Goal: Information Seeking & Learning: Learn about a topic

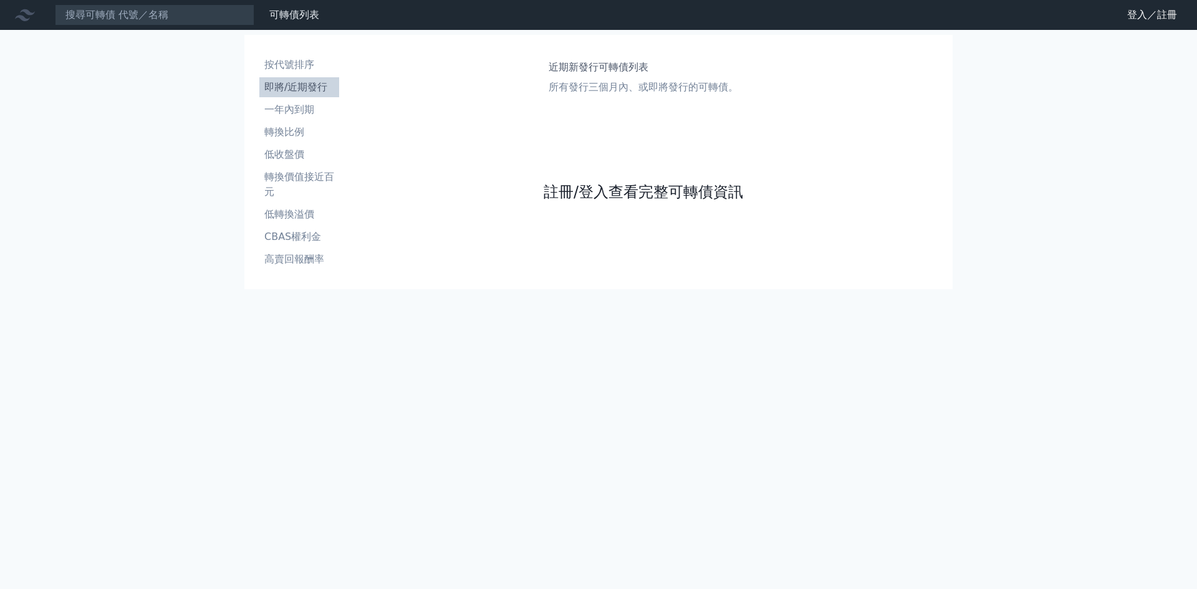
click at [586, 191] on link "註冊/登入查看完整可轉債資訊" at bounding box center [644, 192] width 200 height 20
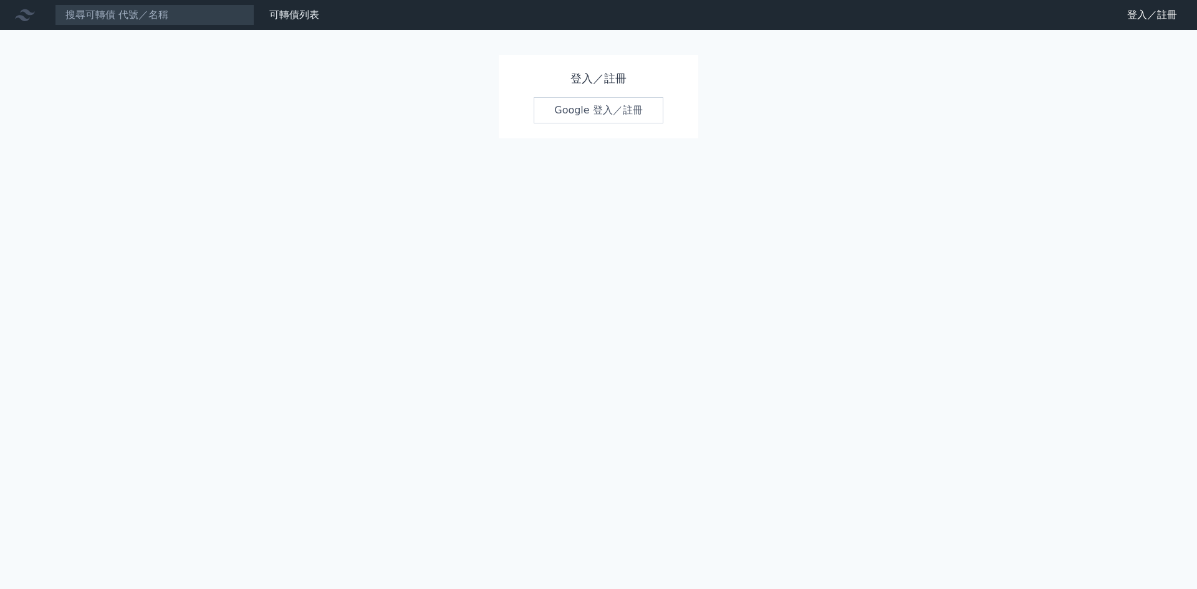
click at [594, 108] on link "Google 登入／註冊" at bounding box center [599, 110] width 130 height 26
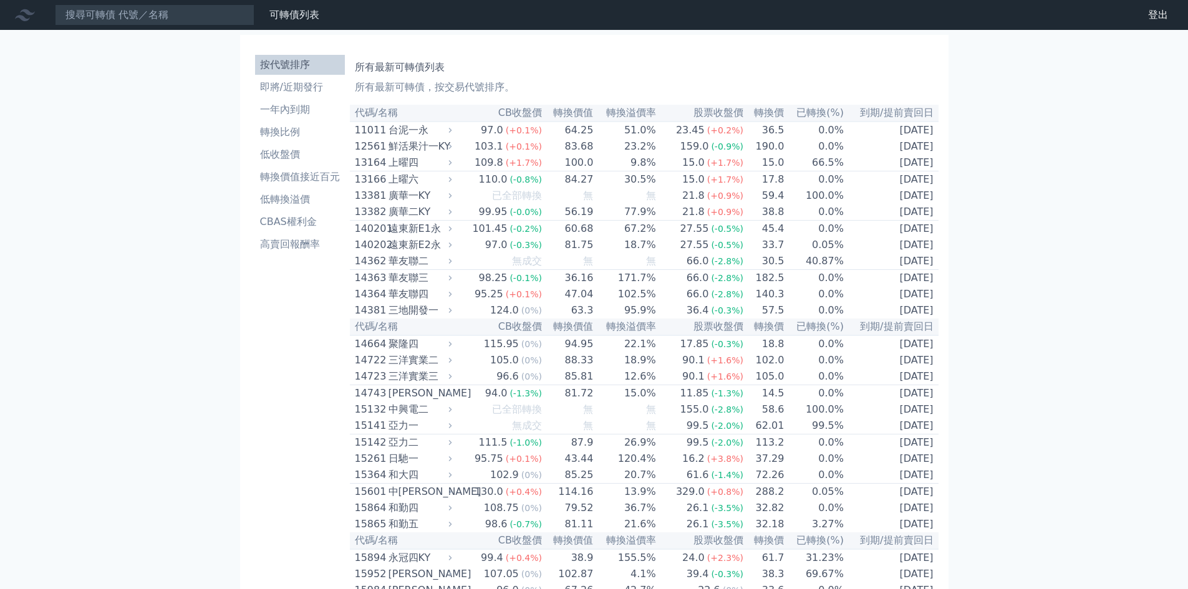
click at [292, 65] on li "按代號排序" at bounding box center [300, 64] width 90 height 15
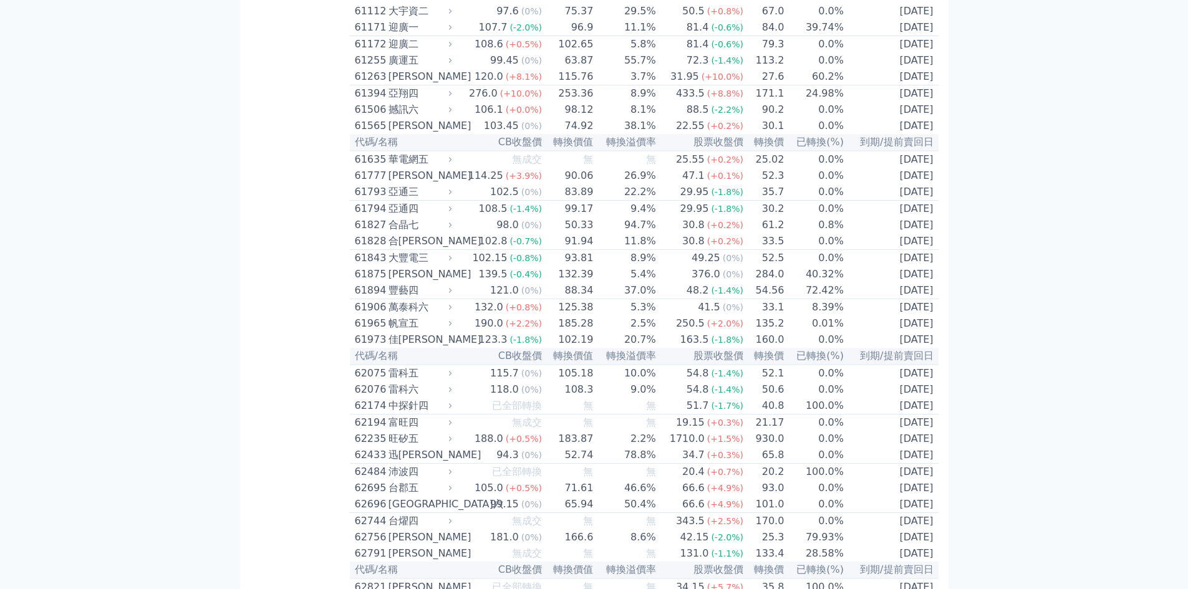
scroll to position [4822, 0]
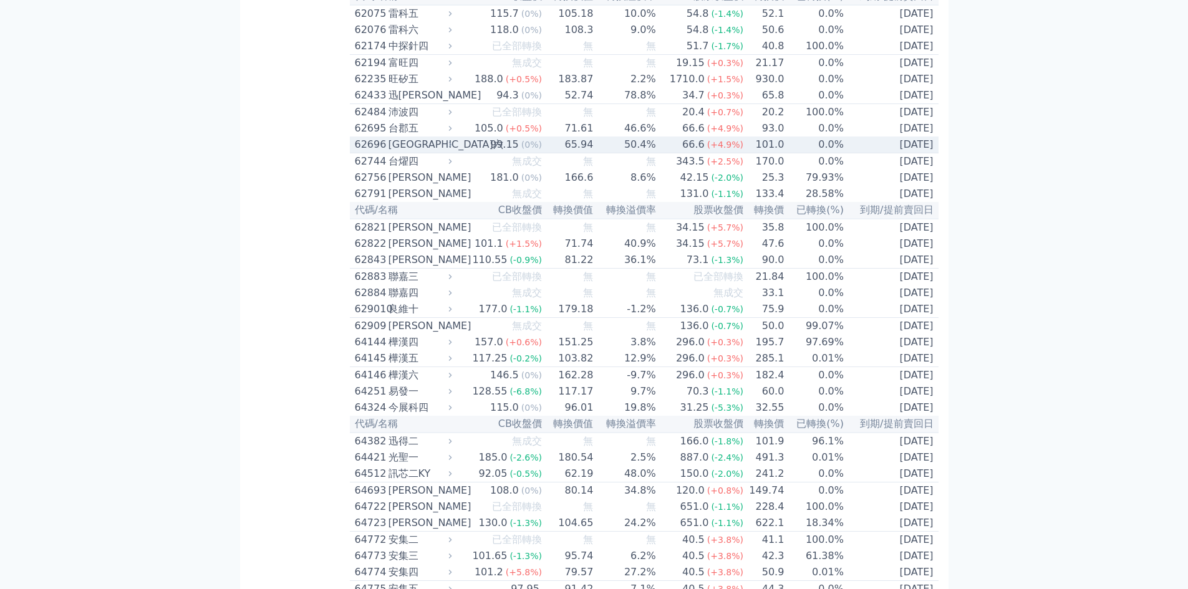
click at [378, 152] on div "62696" at bounding box center [370, 144] width 31 height 15
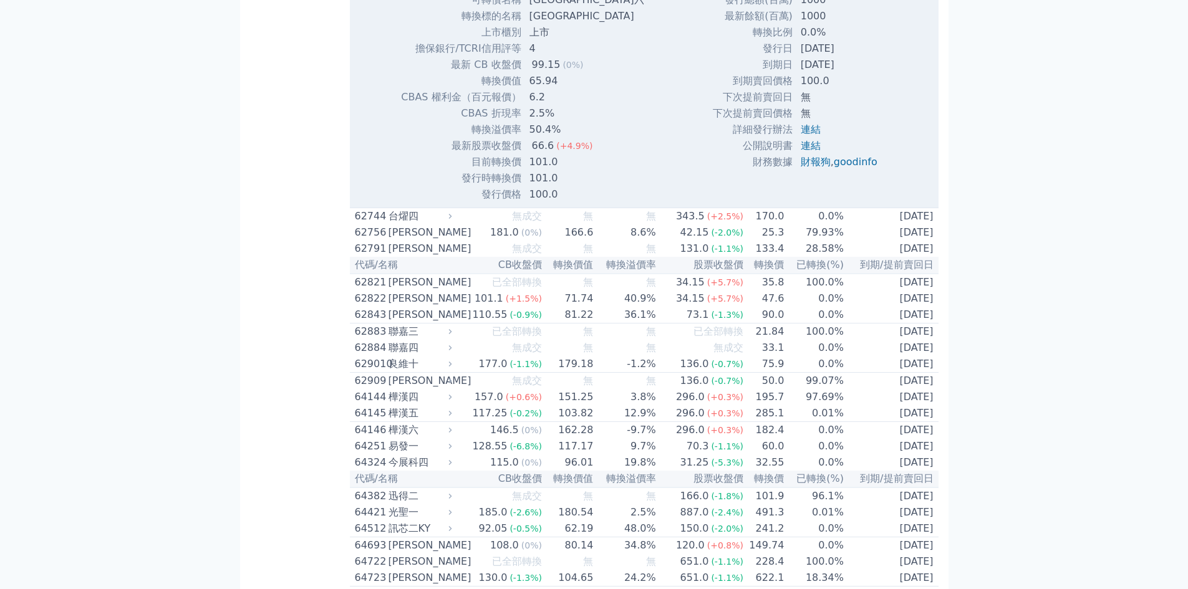
scroll to position [5321, 0]
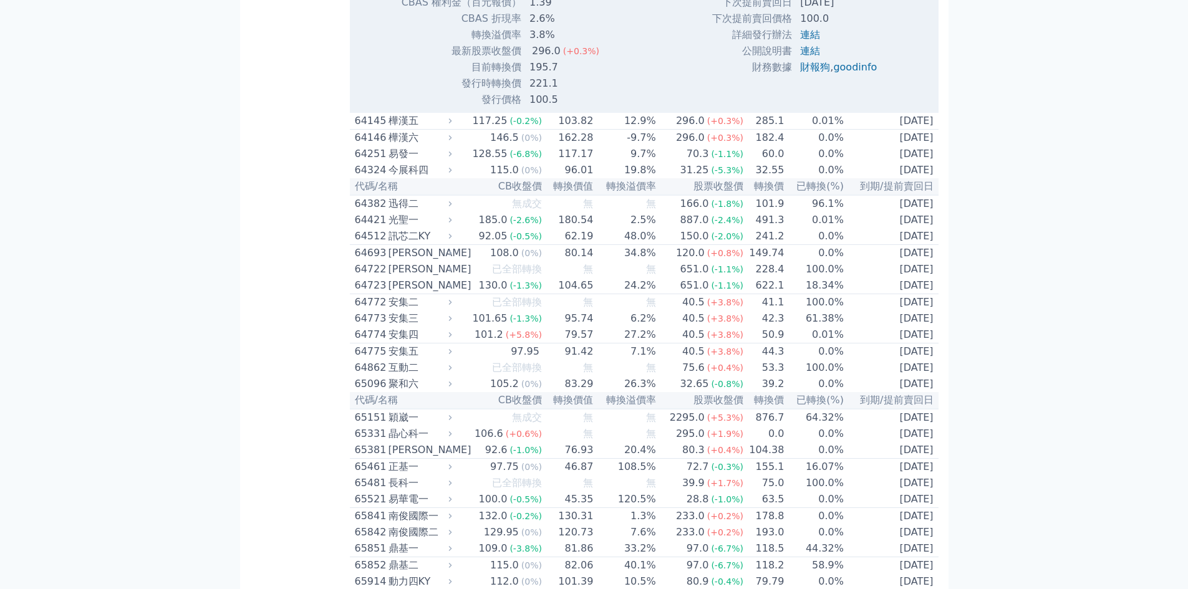
scroll to position [5487, 0]
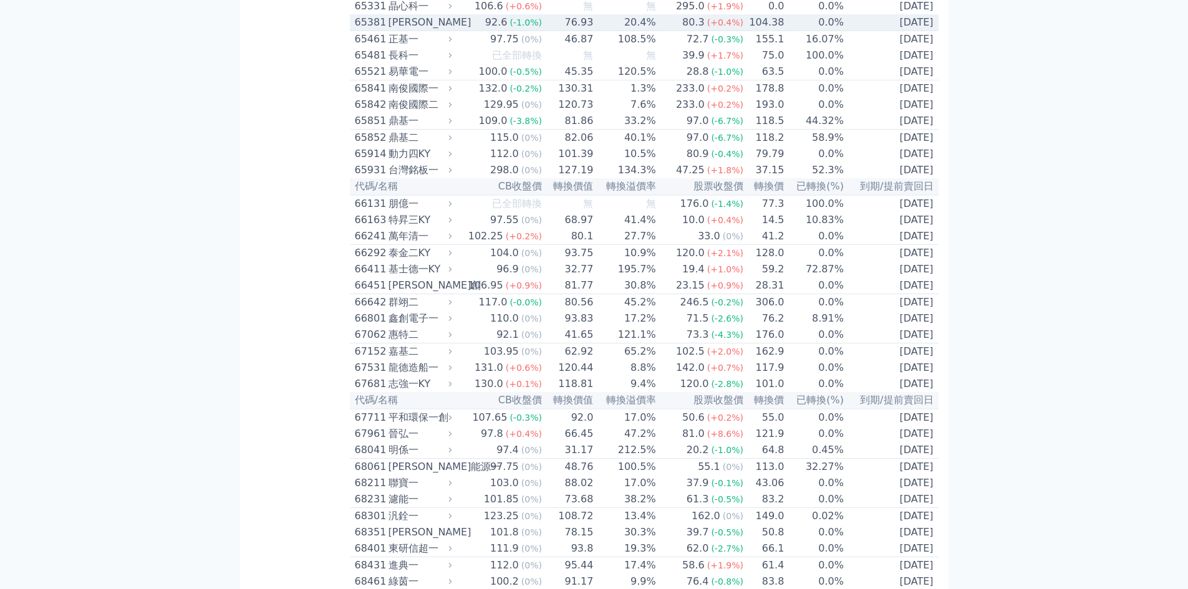
click at [365, 30] on div "65381" at bounding box center [370, 22] width 31 height 15
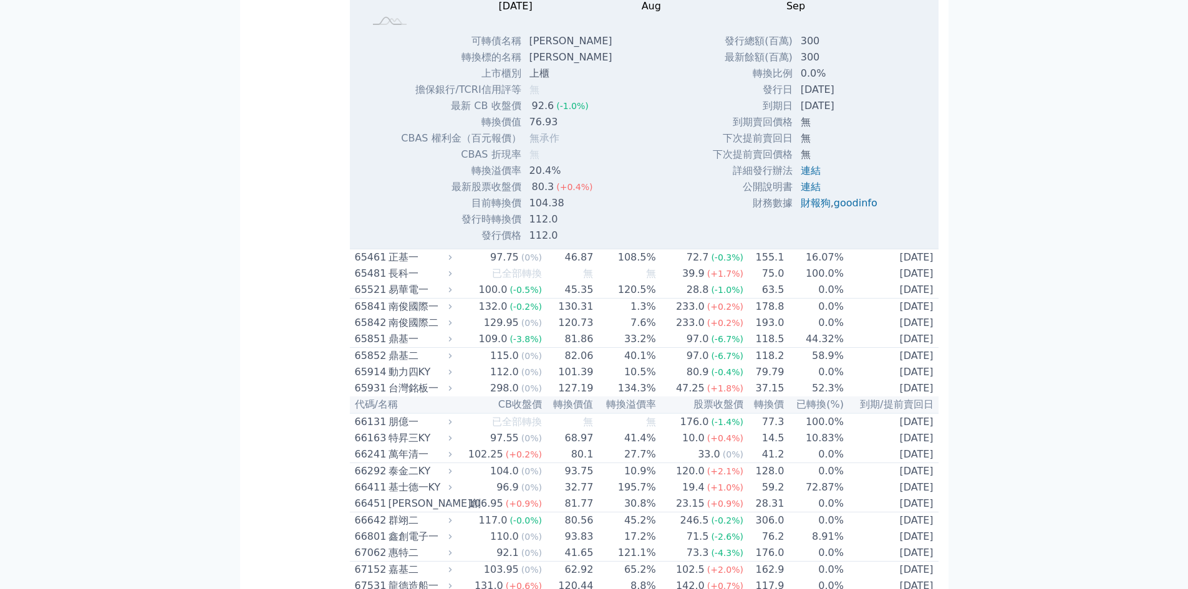
scroll to position [5654, 0]
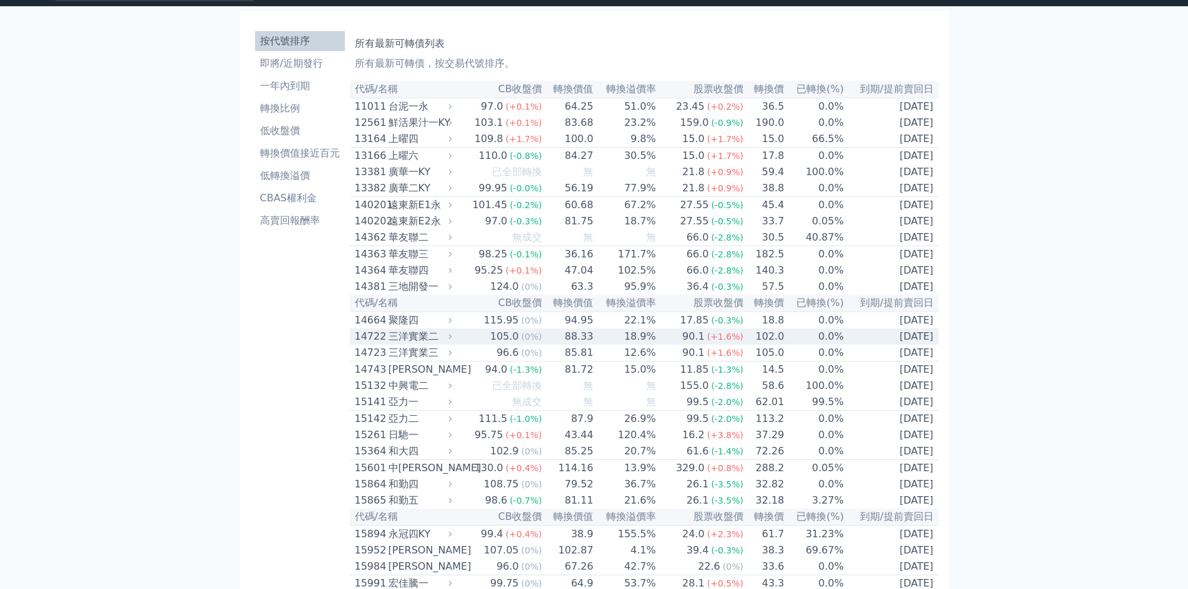
scroll to position [0, 0]
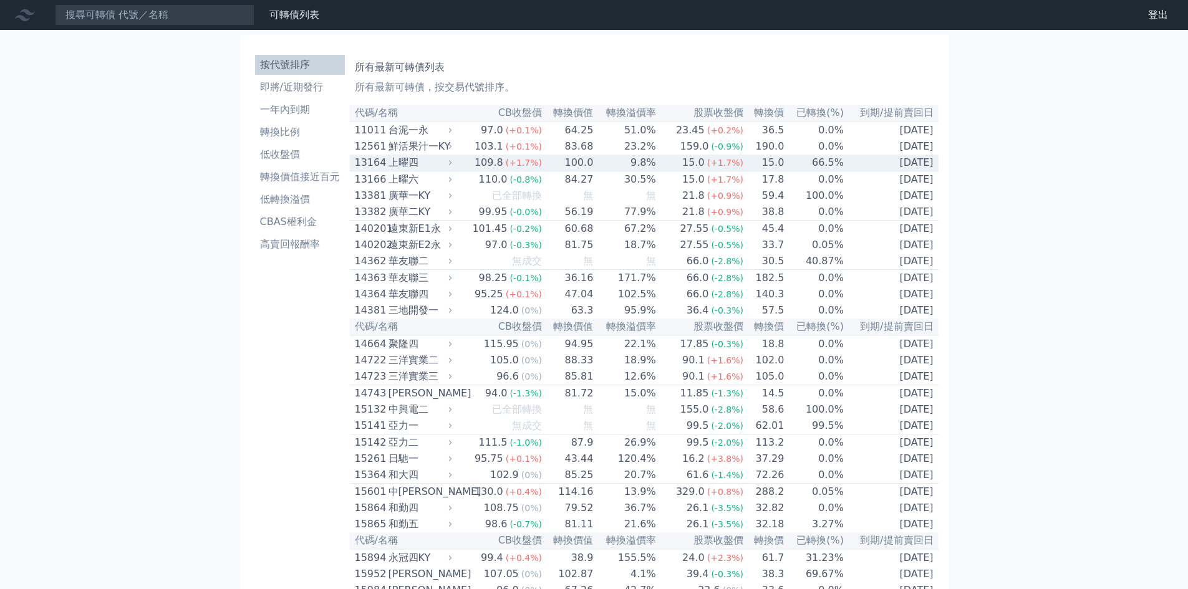
click at [372, 163] on div "13164" at bounding box center [370, 162] width 31 height 15
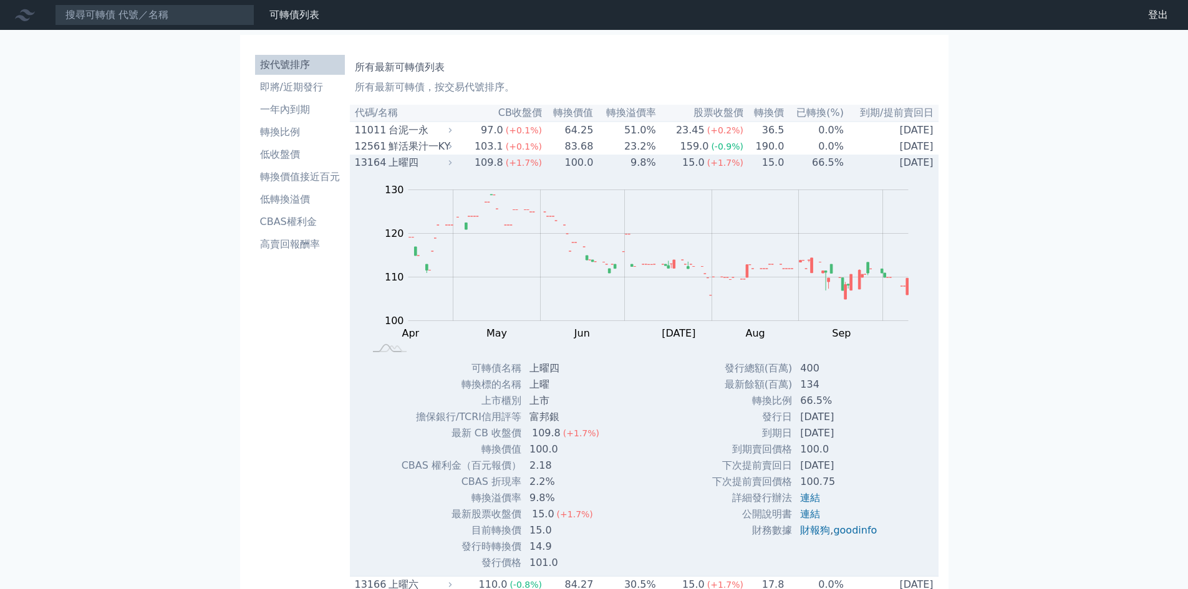
click at [372, 165] on div "13164" at bounding box center [370, 162] width 31 height 15
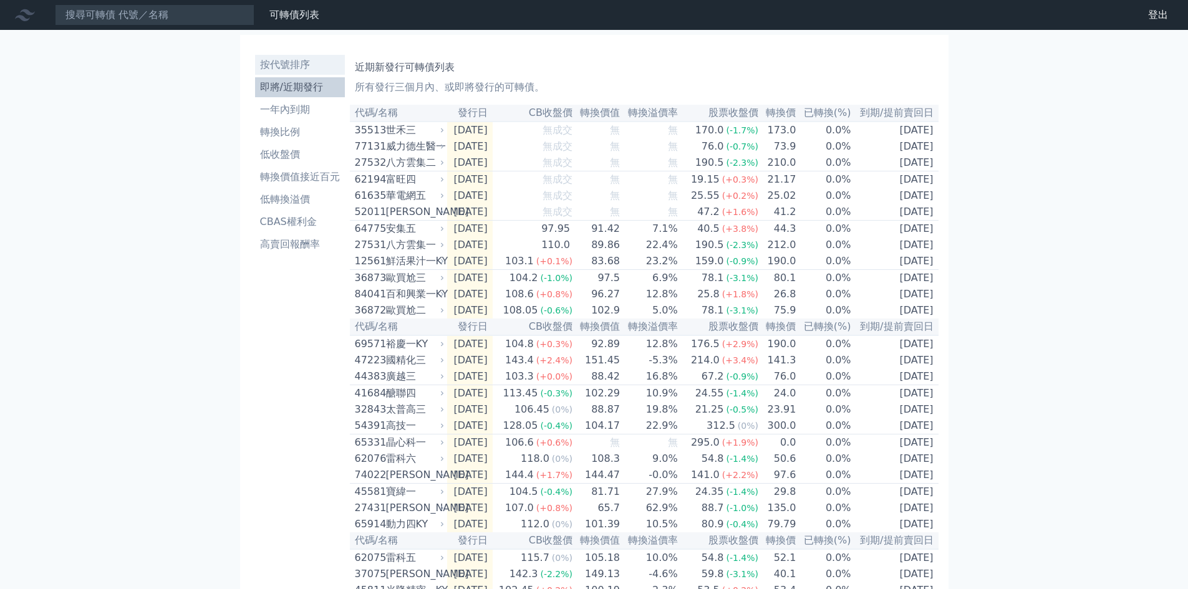
click at [274, 64] on li "按代號排序" at bounding box center [300, 64] width 90 height 15
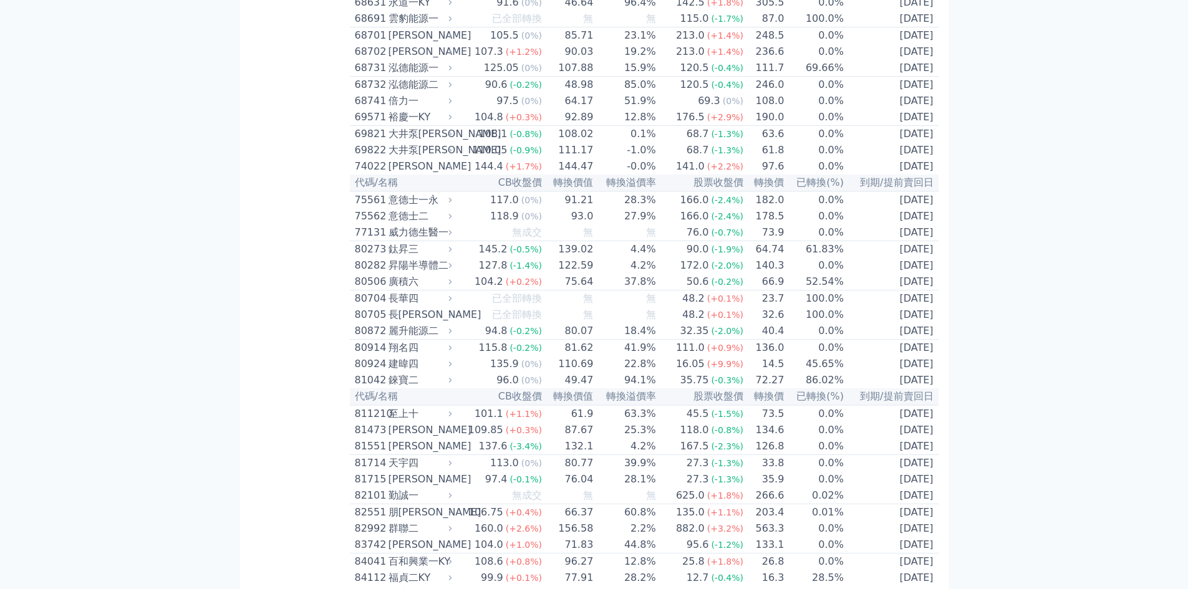
scroll to position [6153, 0]
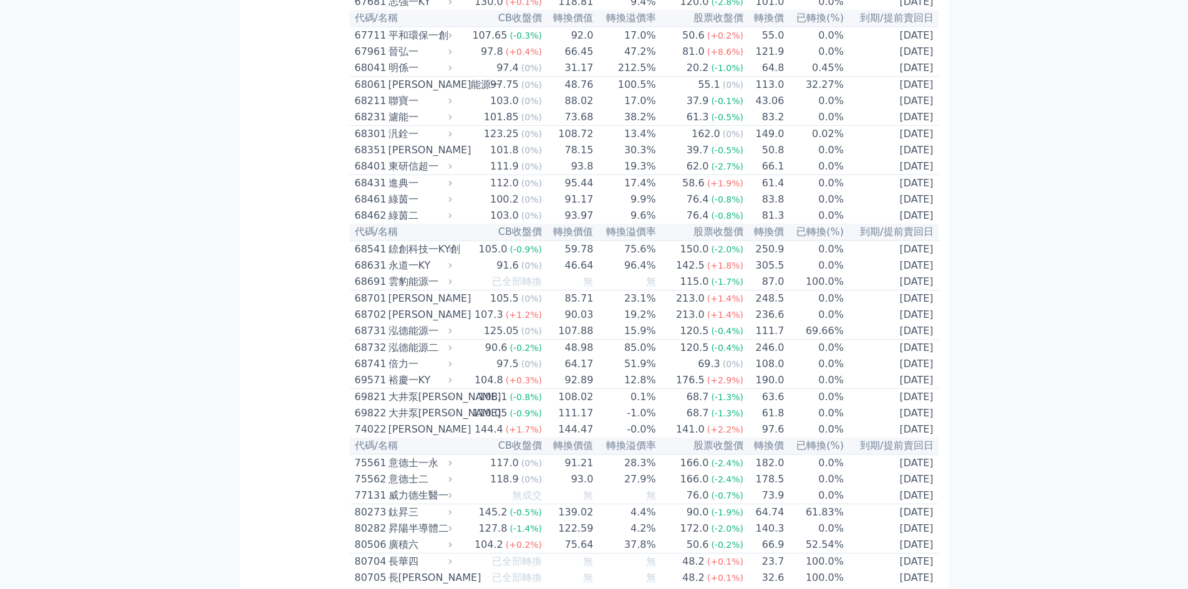
scroll to position [6318, 0]
